Goal: Information Seeking & Learning: Understand process/instructions

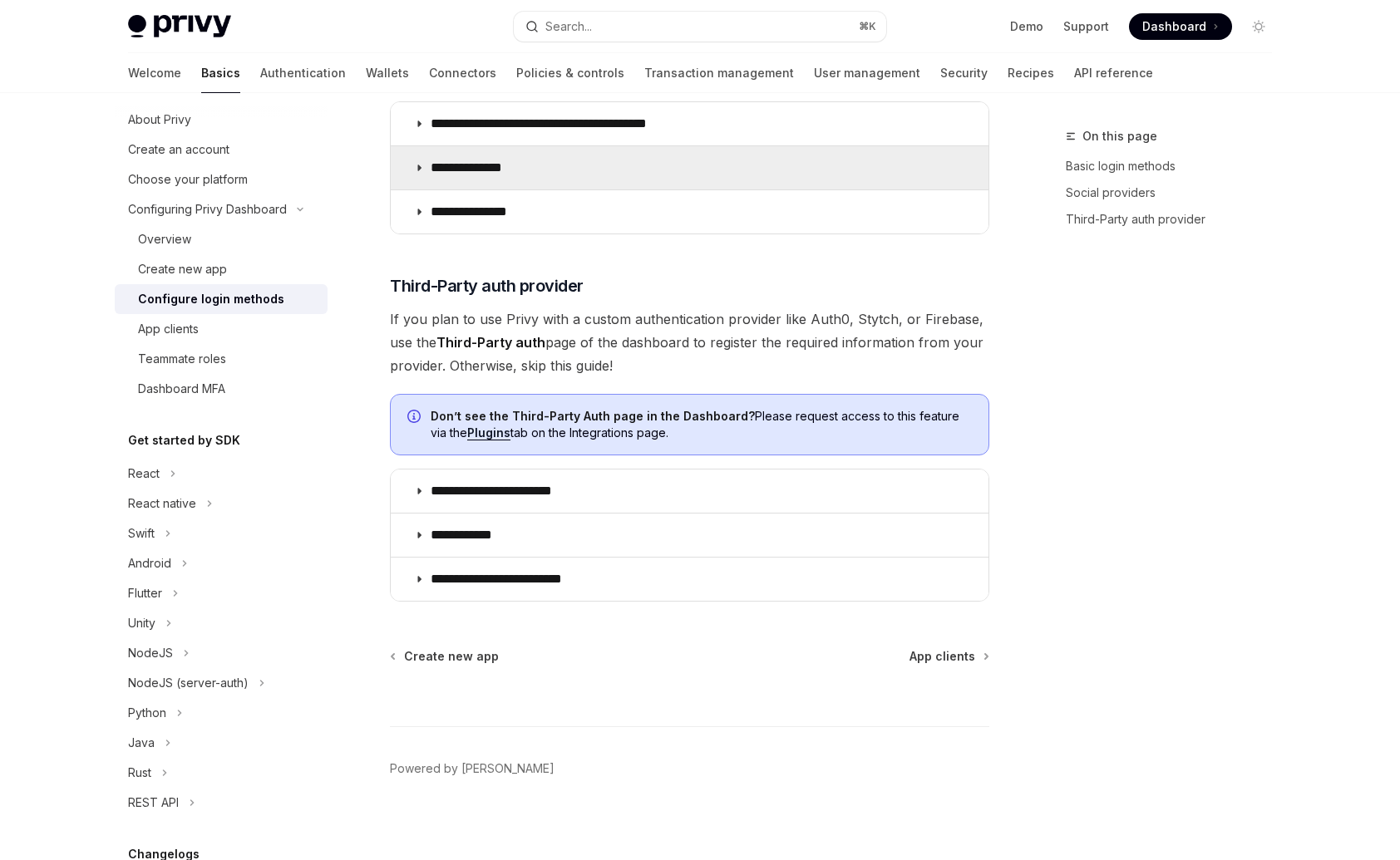
scroll to position [464, 0]
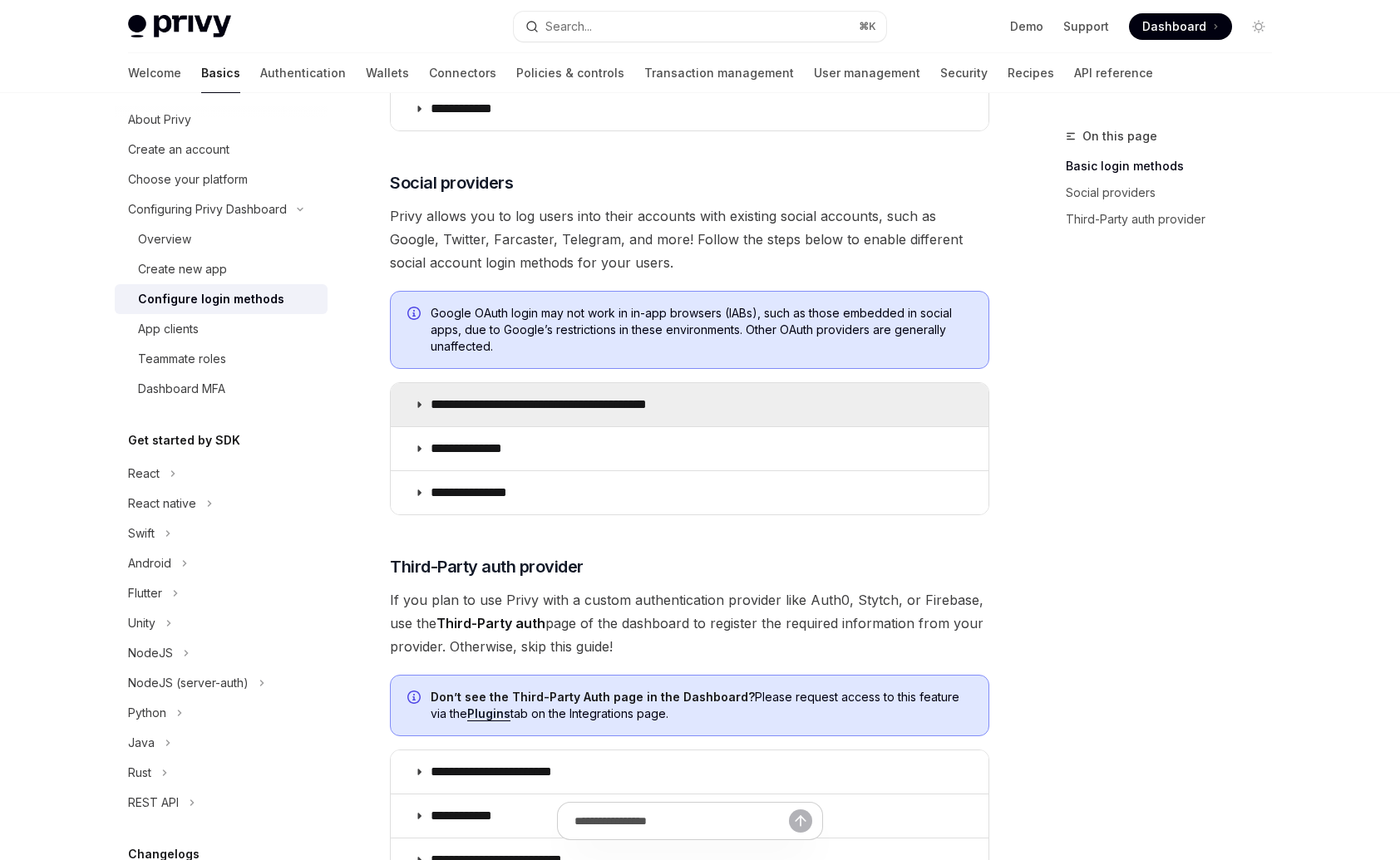
click at [489, 419] on summary "**********" at bounding box center [689, 405] width 598 height 43
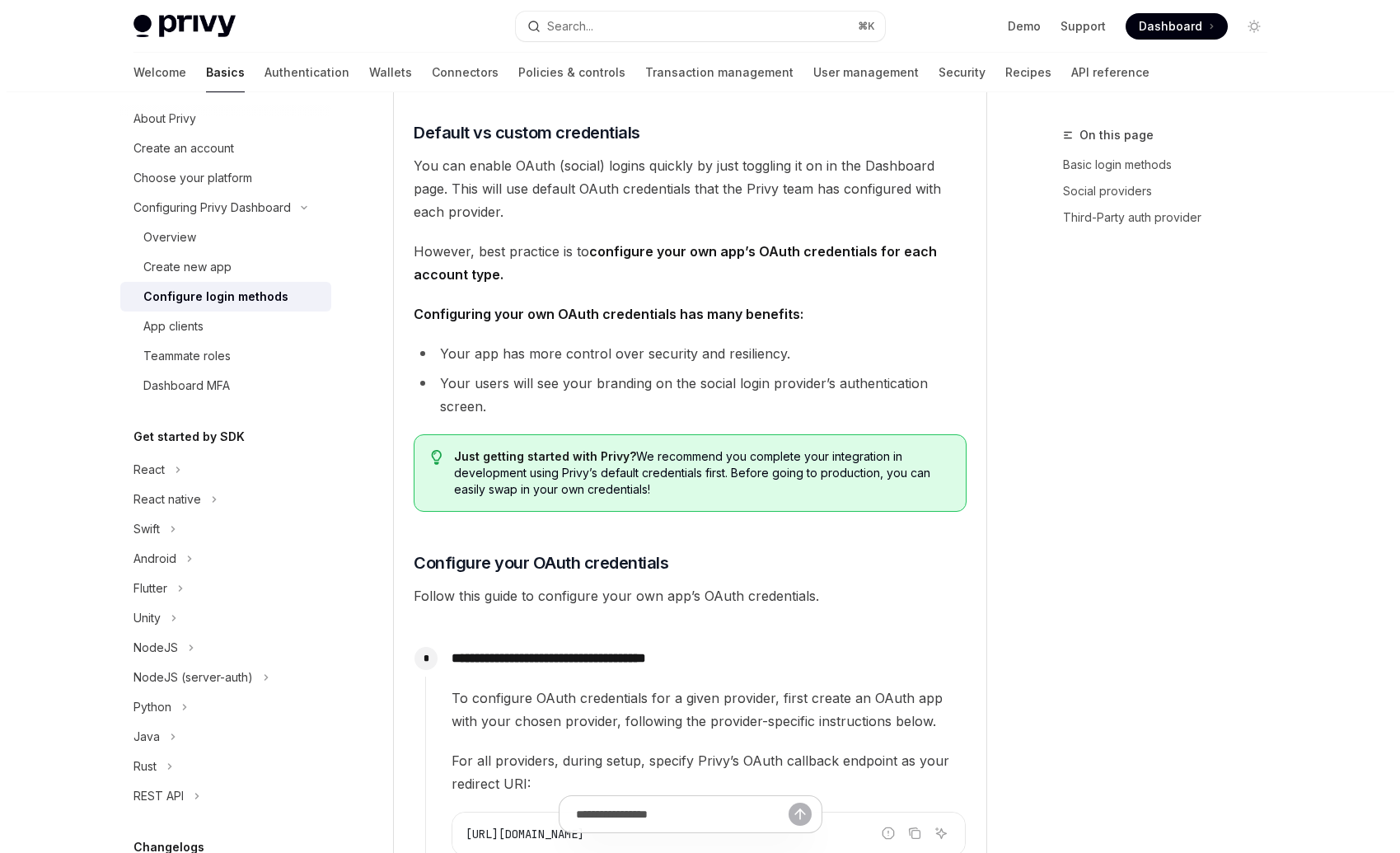
scroll to position [1121, 0]
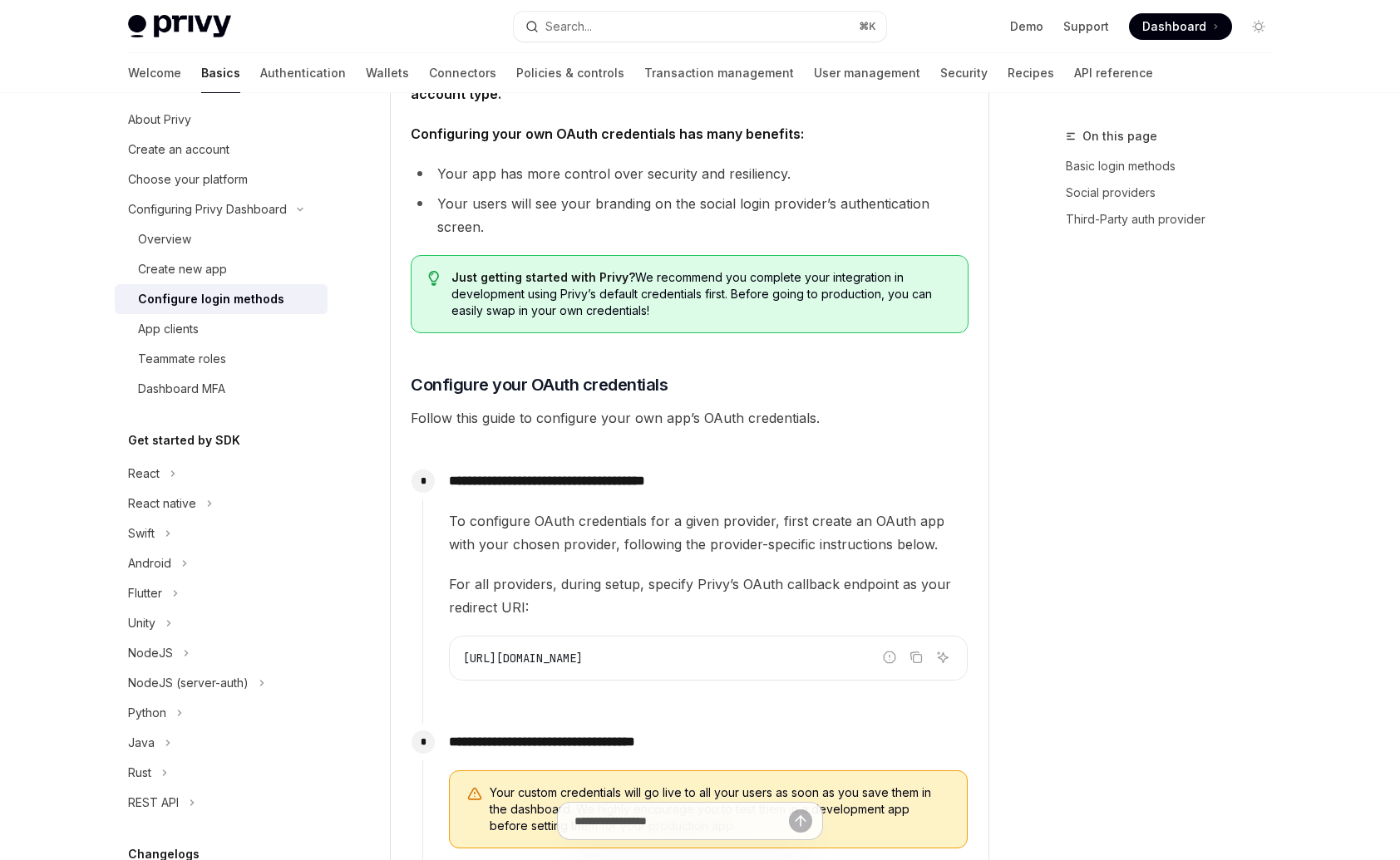
click at [927, 656] on code "https://auth.privy.io/api/v1/oauth/callback" at bounding box center [708, 658] width 491 height 20
click at [919, 656] on icon "Copy the contents from the code block" at bounding box center [916, 657] width 14 height 14
click at [922, 658] on icon "Copy the contents from the code block" at bounding box center [916, 658] width 14 height 9
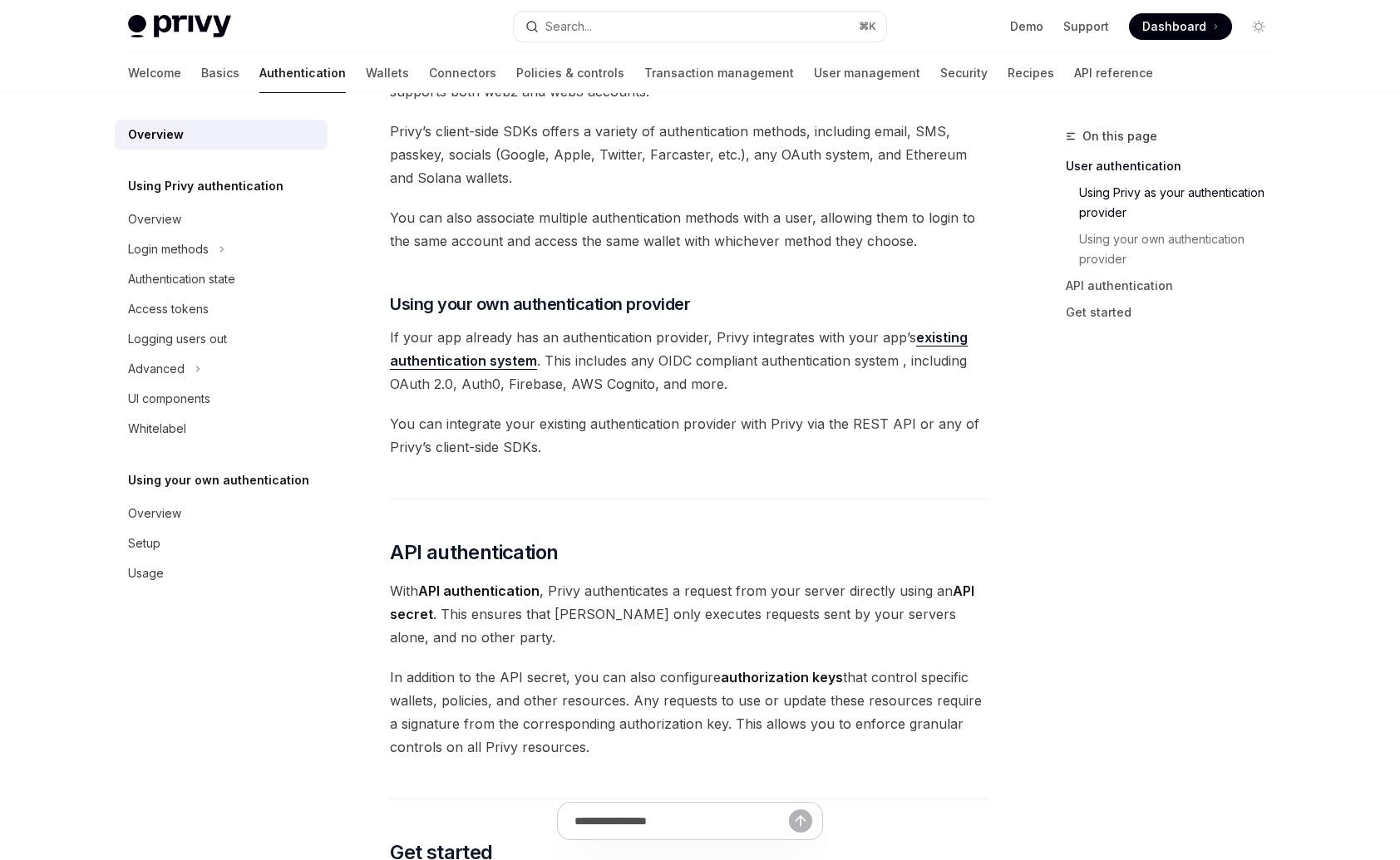
scroll to position [877, 0]
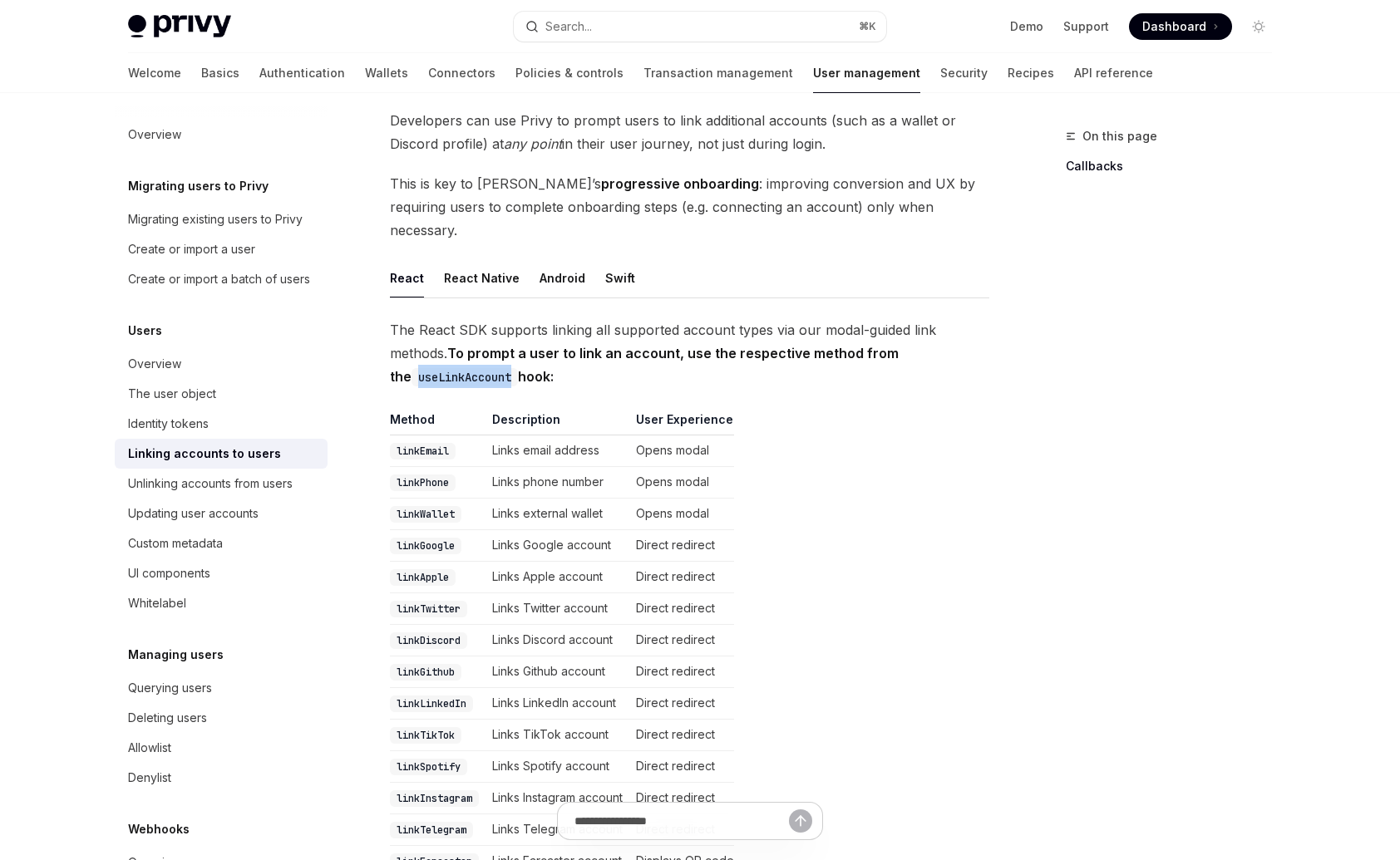
scroll to position [15, 0]
